Goal: Information Seeking & Learning: Learn about a topic

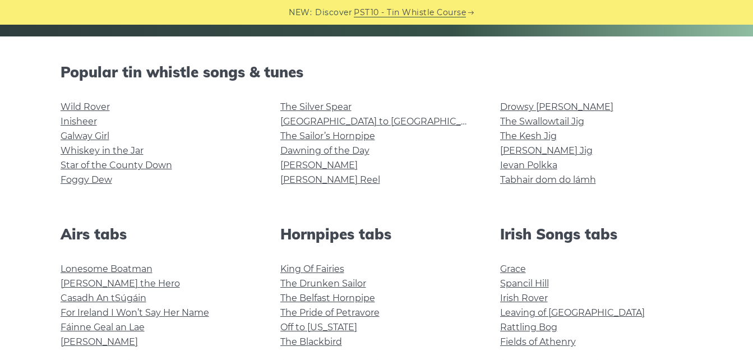
scroll to position [261, 0]
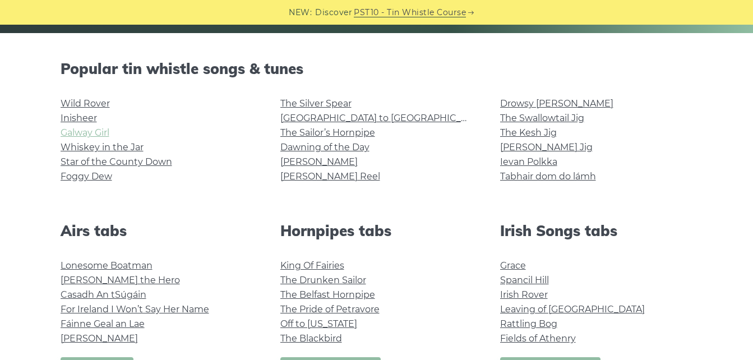
click at [79, 137] on link "Galway Girl" at bounding box center [85, 132] width 49 height 11
click at [139, 164] on link "Star of the County Down" at bounding box center [117, 161] width 112 height 11
click at [321, 114] on link "[GEOGRAPHIC_DATA] to [GEOGRAPHIC_DATA]" at bounding box center [383, 118] width 207 height 11
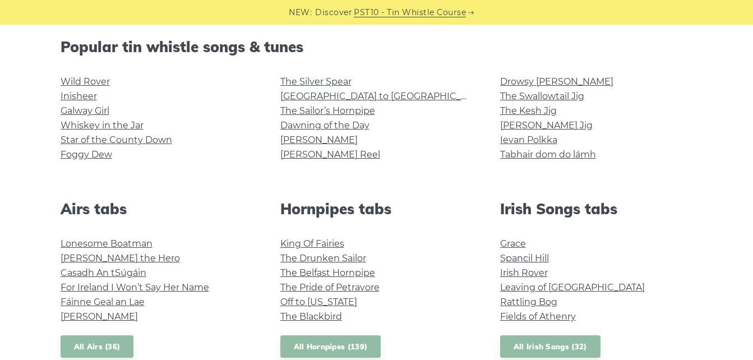
scroll to position [287, 0]
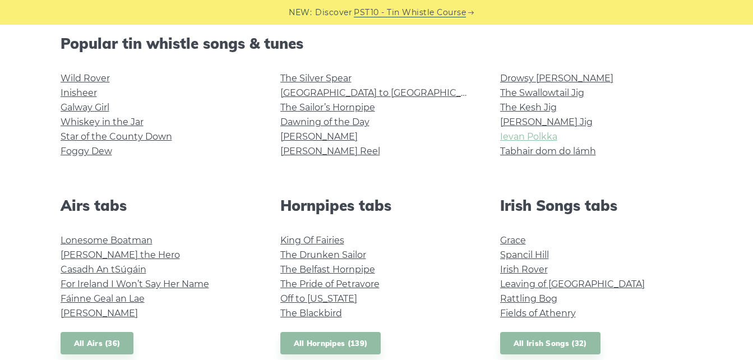
click at [524, 140] on link "Ievan Polkka" at bounding box center [528, 136] width 57 height 11
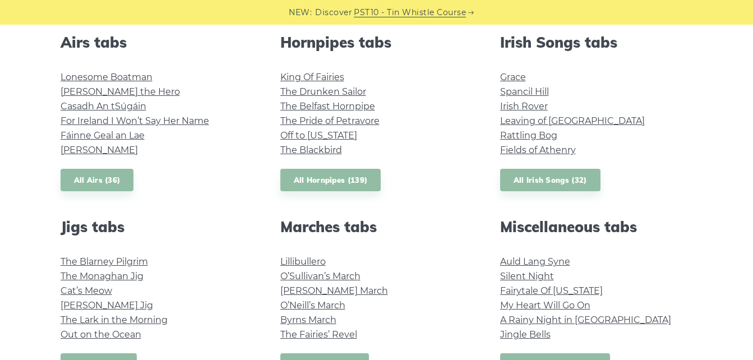
scroll to position [456, 0]
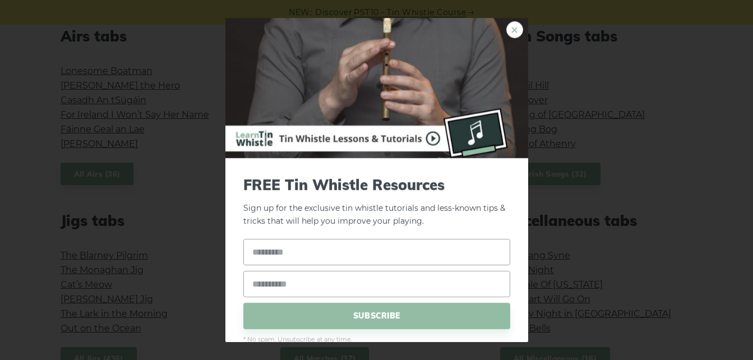
click at [506, 30] on link "×" at bounding box center [514, 29] width 17 height 17
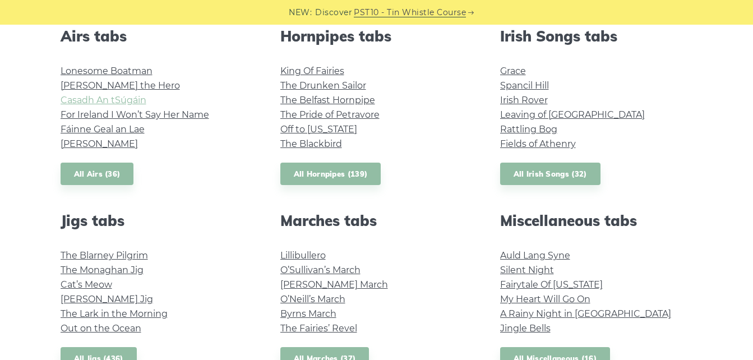
click at [123, 99] on link "Casadh An tSúgáin" at bounding box center [104, 100] width 86 height 11
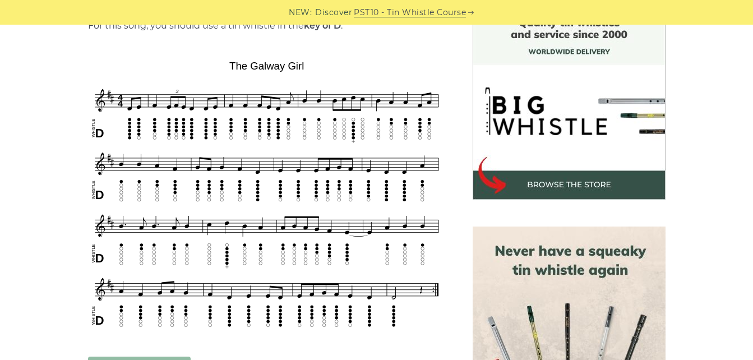
scroll to position [629, 0]
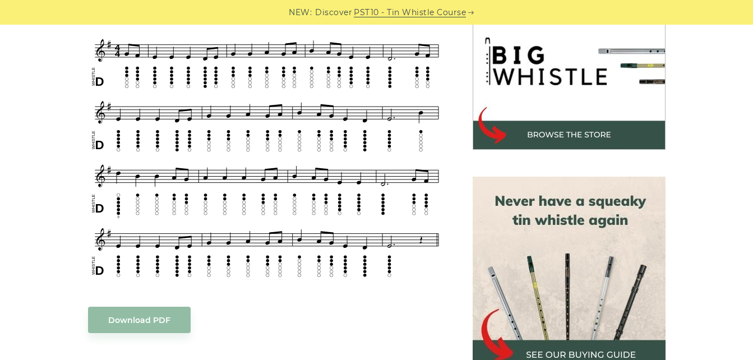
scroll to position [367, 0]
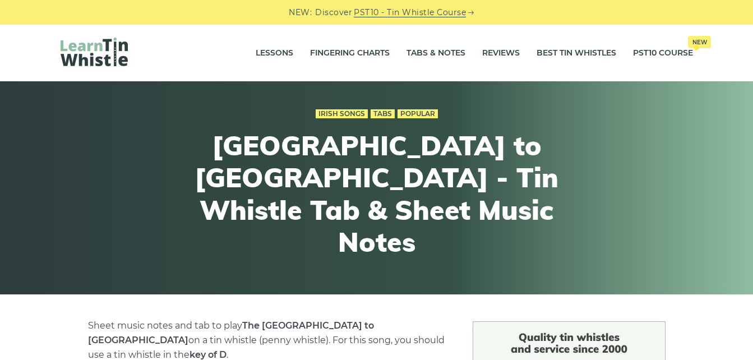
scroll to position [315, 0]
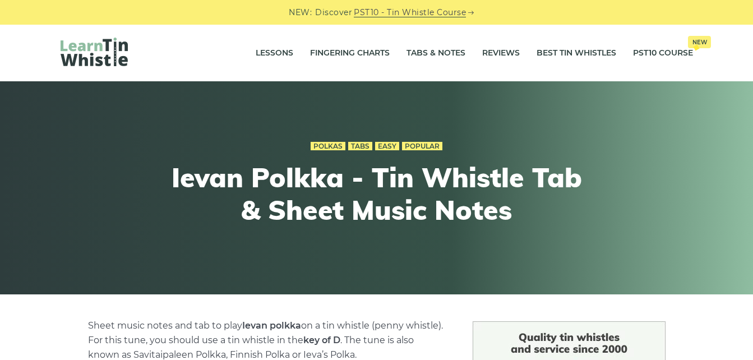
scroll to position [315, 0]
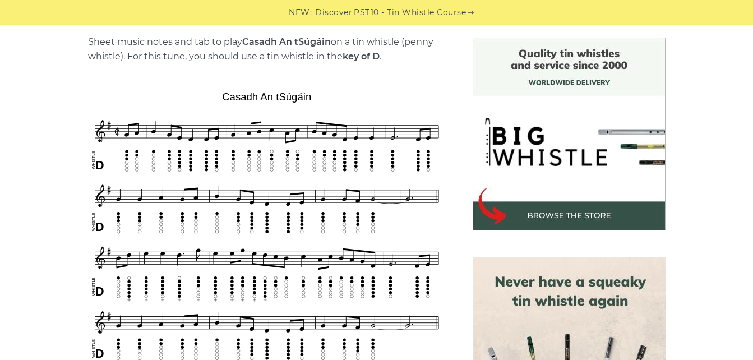
scroll to position [266, 0]
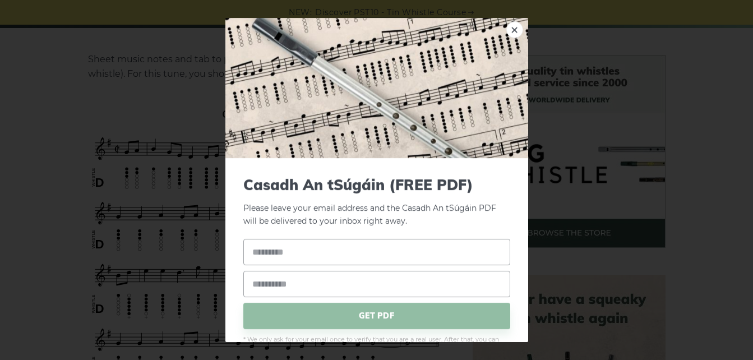
drag, startPoint x: 223, startPoint y: 112, endPoint x: 315, endPoint y: 114, distance: 92.5
click at [506, 35] on link "×" at bounding box center [514, 29] width 17 height 17
drag, startPoint x: 222, startPoint y: 110, endPoint x: 271, endPoint y: 116, distance: 50.2
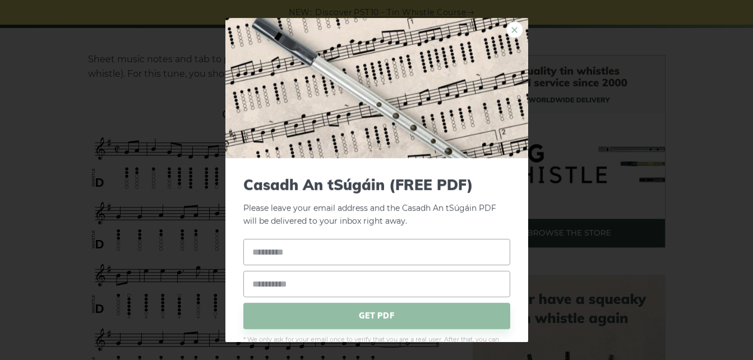
click at [506, 29] on link "×" at bounding box center [514, 29] width 17 height 17
drag, startPoint x: 222, startPoint y: 113, endPoint x: 297, endPoint y: 117, distance: 75.3
click at [506, 35] on link "×" at bounding box center [514, 29] width 17 height 17
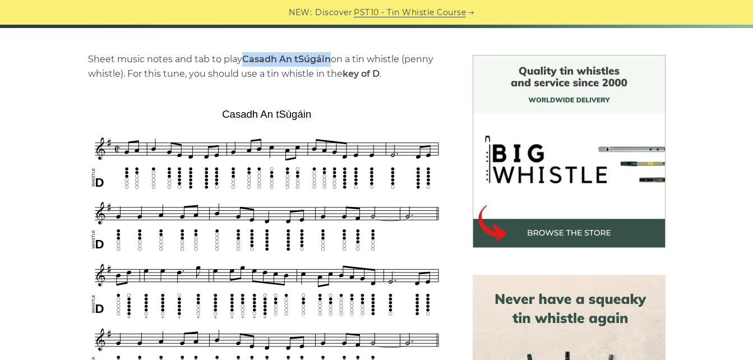
drag, startPoint x: 241, startPoint y: 59, endPoint x: 329, endPoint y: 59, distance: 88.0
click at [329, 59] on p "Sheet music notes and tab to play Casadh An tSúgáin on a tin whistle (penny whi…" at bounding box center [267, 66] width 358 height 29
copy p "Casadh An tSúgáin"
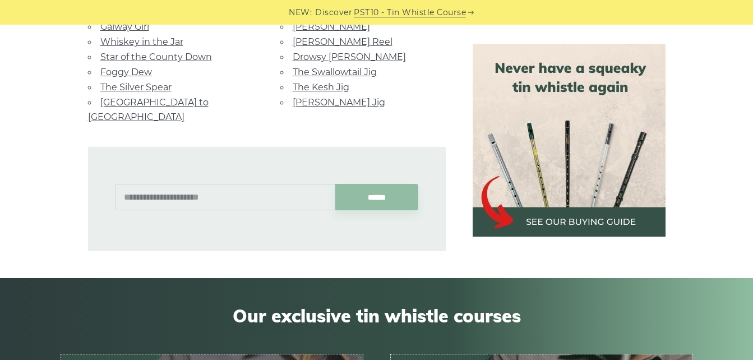
scroll to position [637, 0]
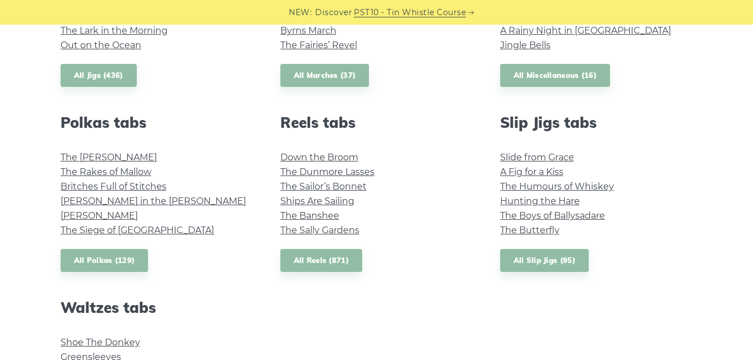
scroll to position [743, 0]
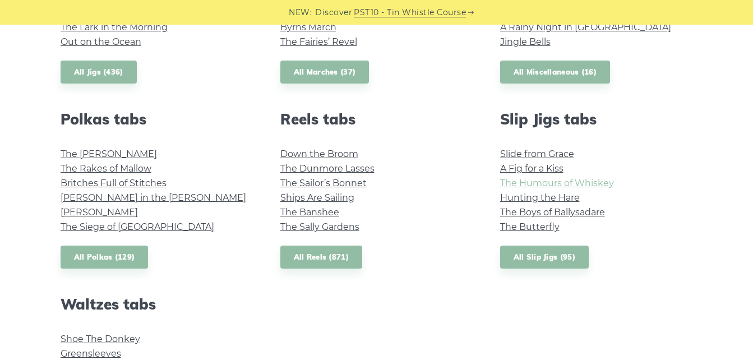
click at [597, 185] on link "The Humours of Whiskey" at bounding box center [557, 183] width 114 height 11
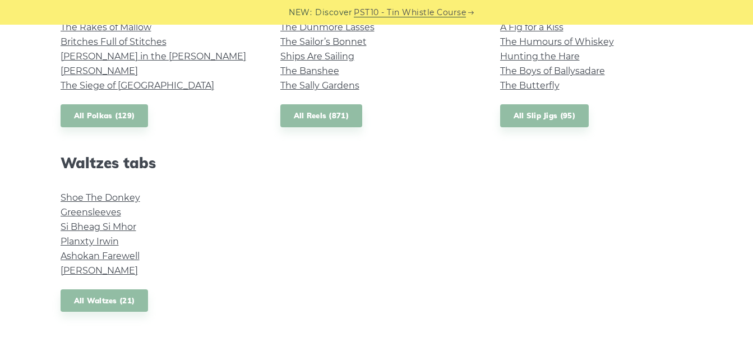
scroll to position [890, 0]
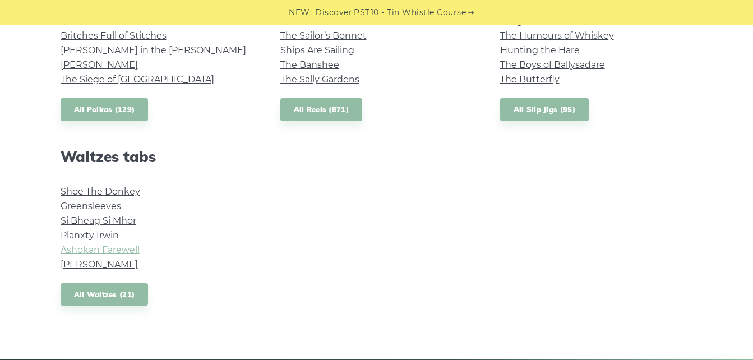
click at [122, 250] on link "Ashokan Farewell" at bounding box center [100, 250] width 79 height 11
click at [548, 116] on link "All Slip Jigs (95)" at bounding box center [544, 109] width 89 height 23
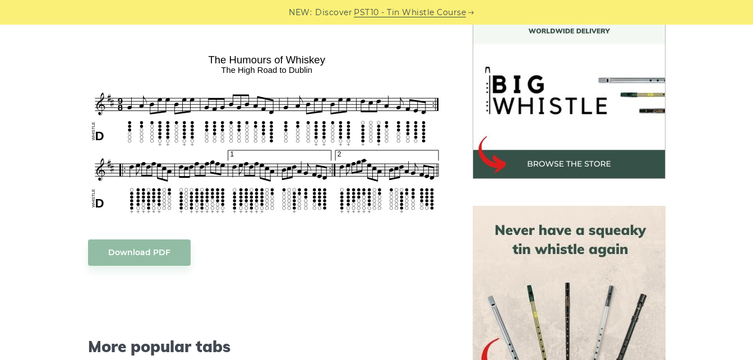
scroll to position [327, 0]
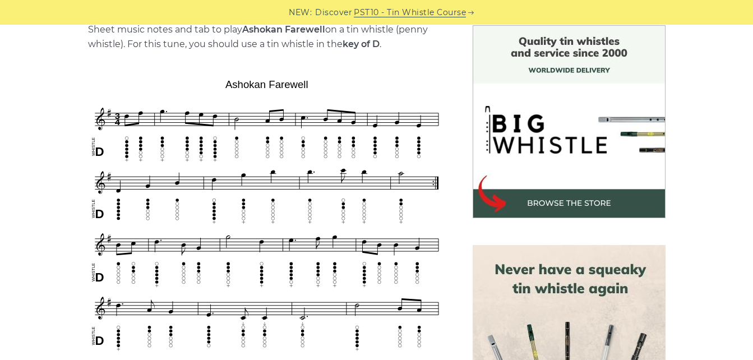
scroll to position [317, 0]
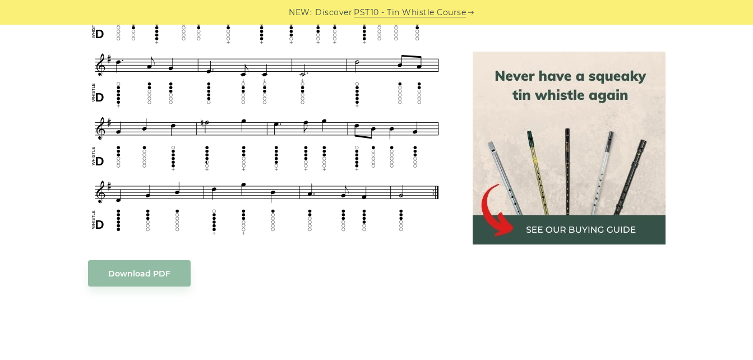
scroll to position [564, 0]
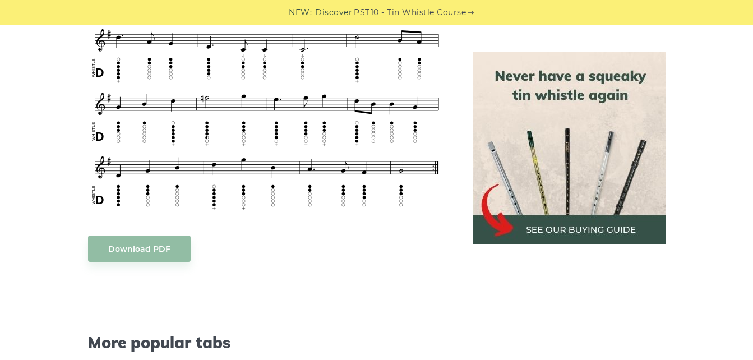
click at [124, 248] on body "NEW: Discover PST10 - Tin Whistle Course Lessons Fingering Charts Tabs & Notes …" at bounding box center [376, 361] width 753 height 1851
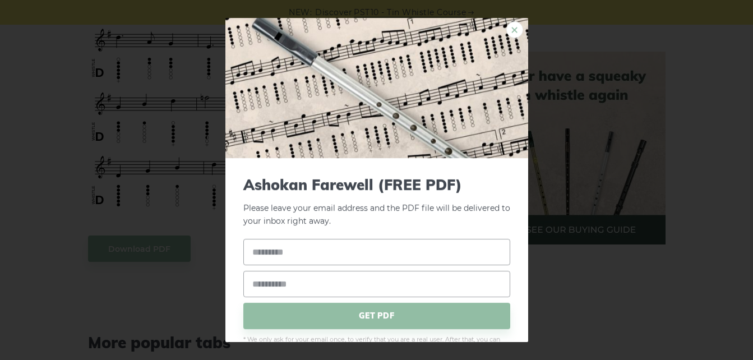
click at [506, 29] on link "×" at bounding box center [514, 29] width 17 height 17
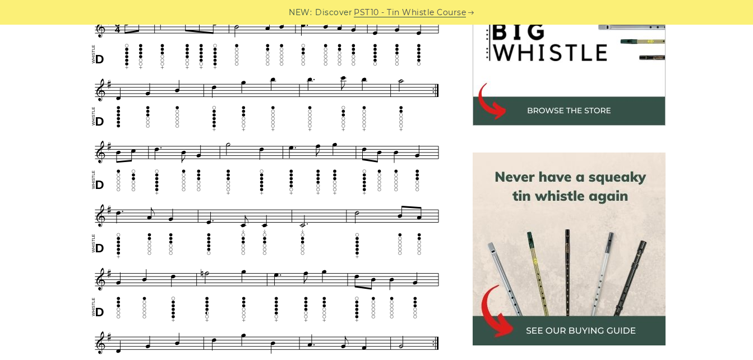
scroll to position [444, 0]
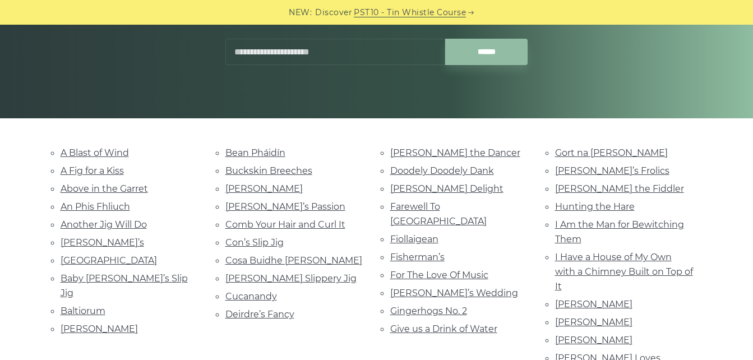
scroll to position [196, 0]
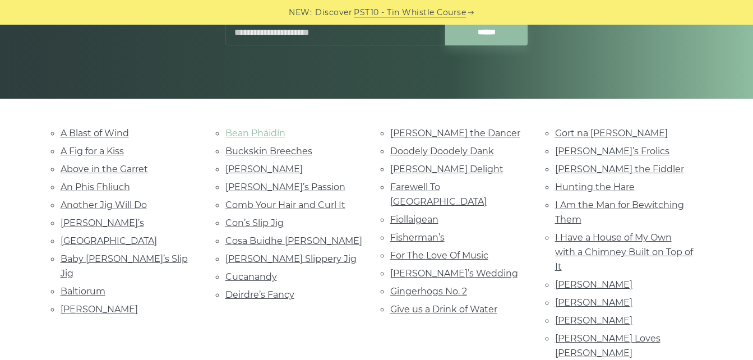
click at [266, 136] on link "Bean Pháidín" at bounding box center [255, 133] width 60 height 11
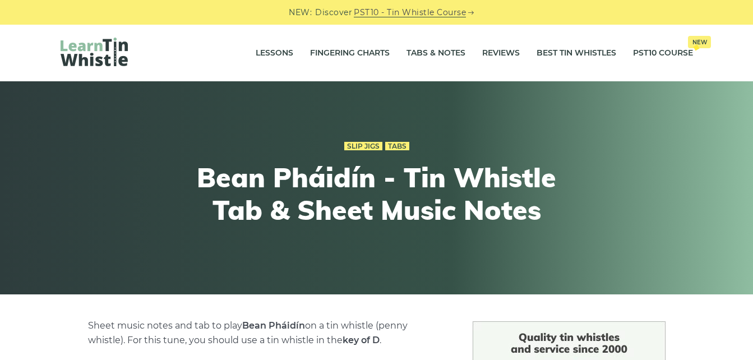
scroll to position [19, 0]
